Goal: Navigation & Orientation: Find specific page/section

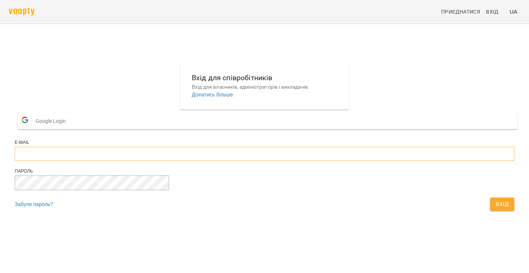
type input "**********"
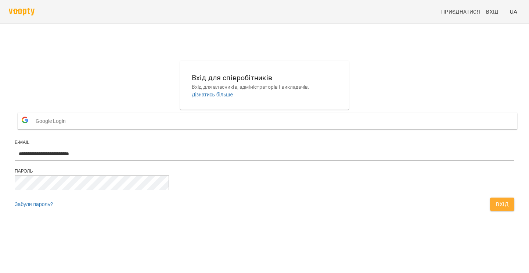
click at [268, 212] on div "Забули пароль? Вхід" at bounding box center [264, 204] width 503 height 16
click at [496, 208] on span "Вхід" at bounding box center [502, 204] width 12 height 9
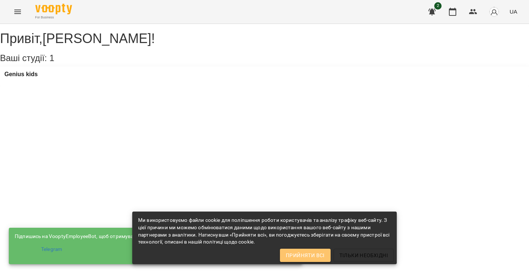
click at [311, 251] on span "Прийняти всі" at bounding box center [305, 255] width 39 height 9
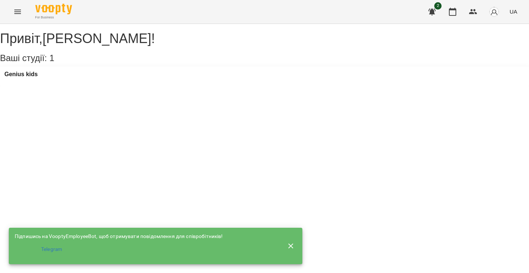
click at [32, 77] on div "Genius kids" at bounding box center [264, 77] width 529 height 20
click at [32, 78] on h3 "Genius kids" at bounding box center [20, 74] width 33 height 7
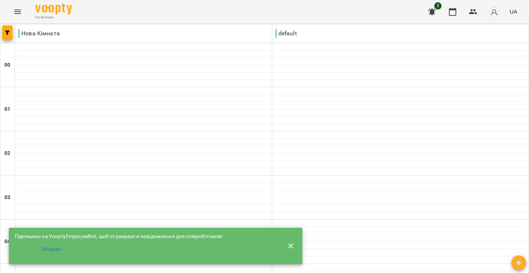
click at [295, 244] on icon "button" at bounding box center [291, 245] width 9 height 9
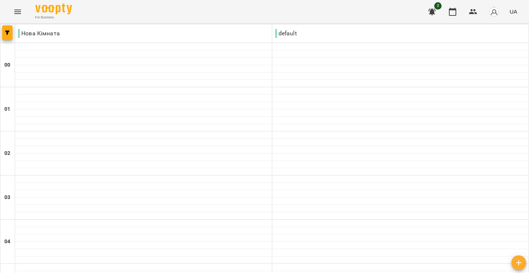
scroll to position [833, 0]
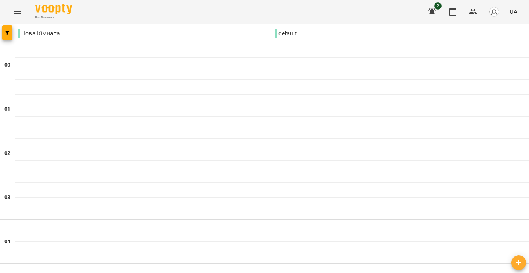
type input "**********"
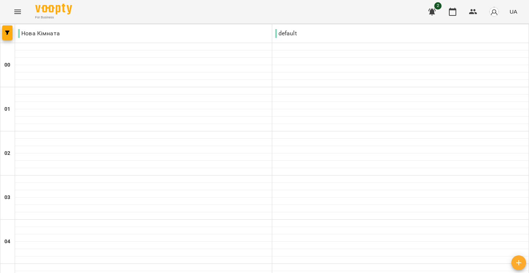
click at [501, 12] on button "button" at bounding box center [494, 11] width 19 height 19
click at [227, 235] on div at bounding box center [264, 136] width 529 height 273
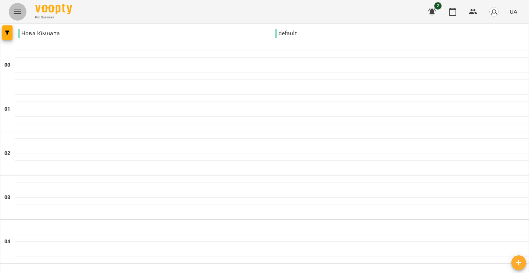
click at [16, 15] on icon "Menu" at bounding box center [17, 11] width 9 height 9
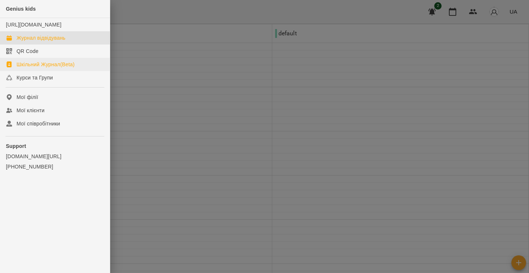
click at [37, 68] on div "Шкільний Журнал(Beta)" at bounding box center [46, 64] width 58 height 7
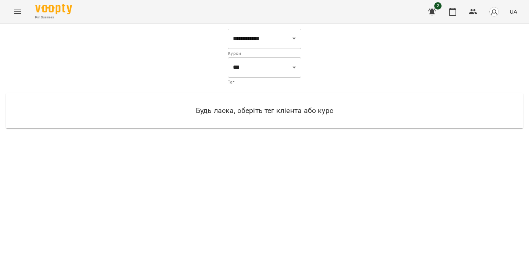
click at [20, 10] on icon "Menu" at bounding box center [17, 11] width 9 height 9
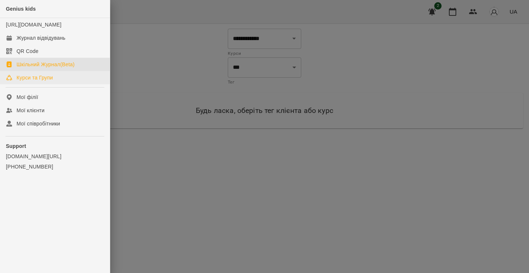
click at [52, 81] on div "Курси та Групи" at bounding box center [35, 77] width 36 height 7
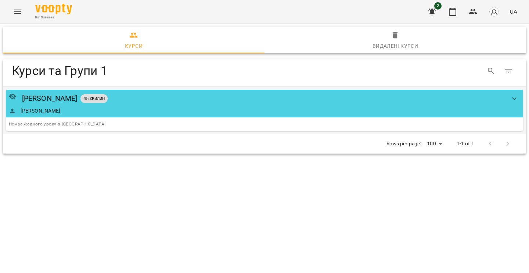
click at [516, 94] on icon "show more" at bounding box center [514, 98] width 9 height 9
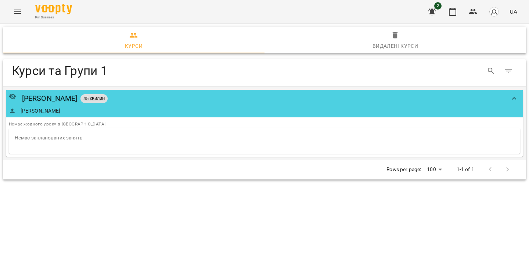
click at [515, 95] on icon "show more" at bounding box center [514, 98] width 9 height 9
